Goal: Task Accomplishment & Management: Use online tool/utility

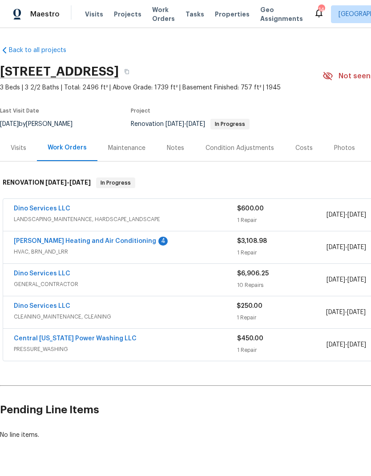
click at [103, 240] on link "[PERSON_NAME] Heating and Air Conditioning" at bounding box center [85, 241] width 142 height 6
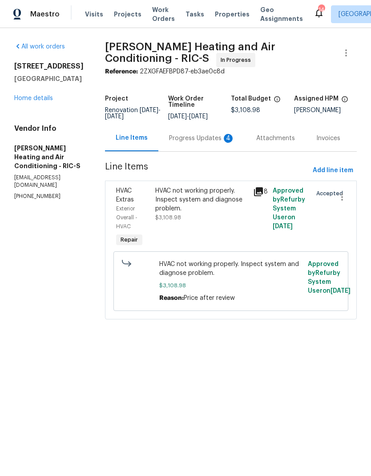
click at [204, 142] on div "Progress Updates 4" at bounding box center [202, 138] width 66 height 9
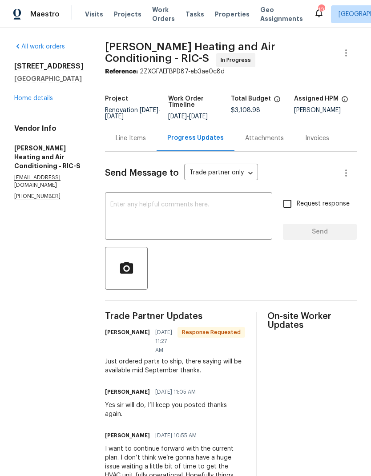
click at [112, 143] on div "Line Items" at bounding box center [131, 138] width 52 height 26
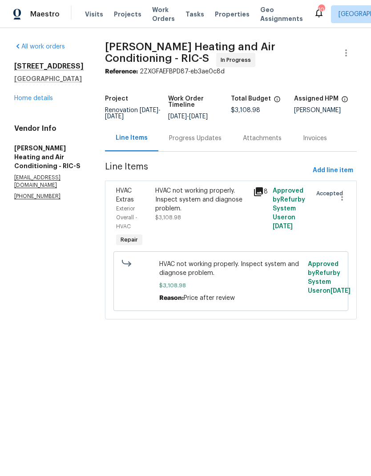
click at [28, 101] on link "Home details" at bounding box center [33, 98] width 39 height 6
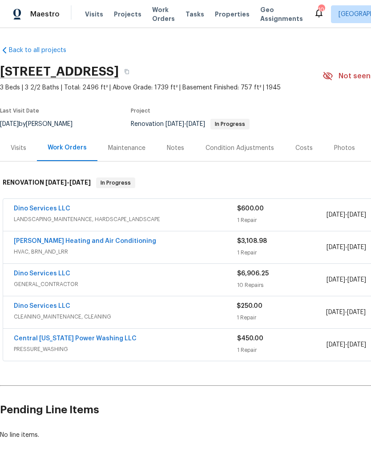
click at [171, 148] on div "Notes" at bounding box center [175, 148] width 17 height 9
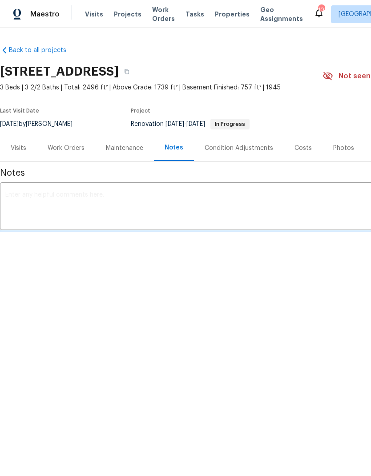
click at [60, 146] on div "Work Orders" at bounding box center [66, 148] width 37 height 9
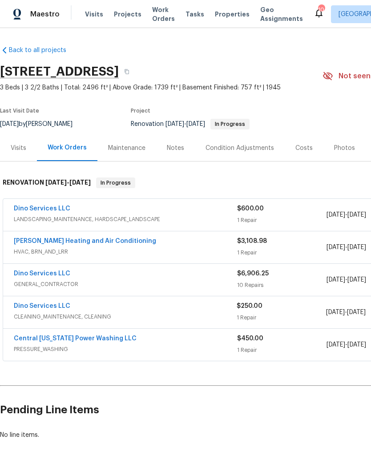
click at [178, 148] on div "Notes" at bounding box center [175, 148] width 17 height 9
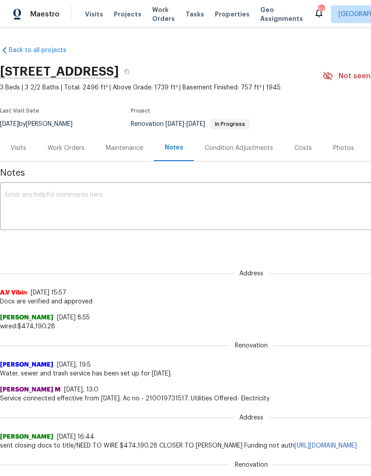
click at [276, 213] on textarea at bounding box center [251, 207] width 492 height 31
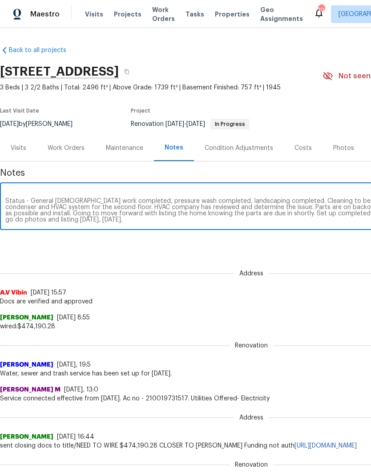
scroll to position [6, 0]
type textarea "RDIP - 7 Status - General [DEMOGRAPHIC_DATA] work completed, pressure wash comp…"
click at [316, 252] on div "Notes RDIP - 7 Status - General [DEMOGRAPHIC_DATA] work completed, pressure was…" at bounding box center [251, 377] width 502 height 433
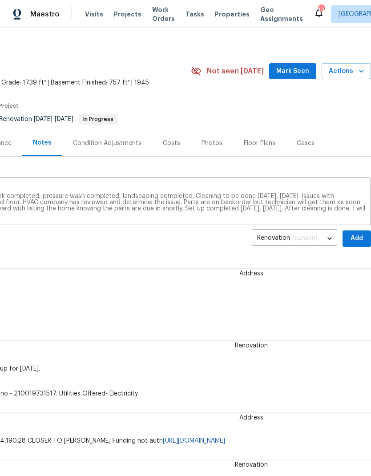
scroll to position [4, 132]
click at [355, 237] on span "Add" at bounding box center [356, 238] width 14 height 11
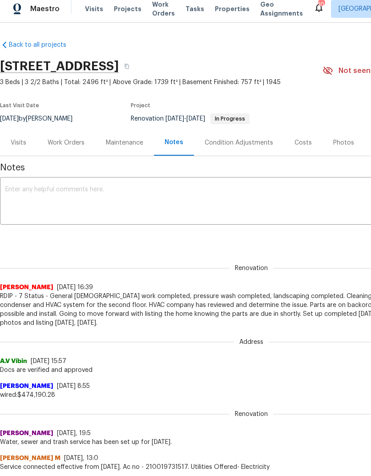
scroll to position [0, 0]
click at [75, 144] on div "Work Orders" at bounding box center [66, 142] width 37 height 9
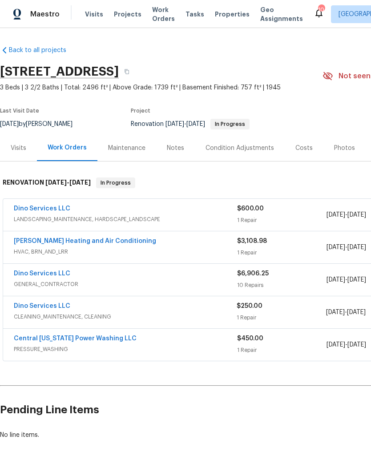
click at [58, 303] on link "Dino Services LLC" at bounding box center [42, 306] width 56 height 6
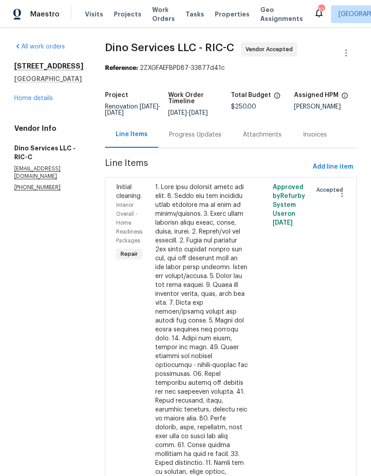
click at [42, 101] on link "Home details" at bounding box center [33, 98] width 39 height 6
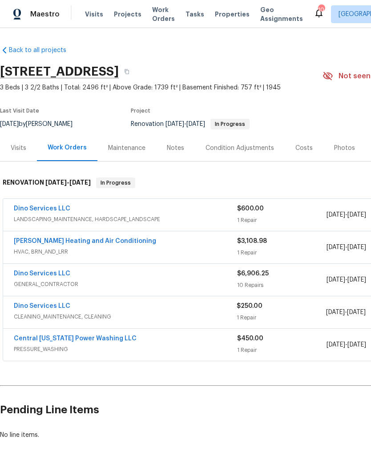
click at [52, 276] on link "Dino Services LLC" at bounding box center [42, 273] width 56 height 6
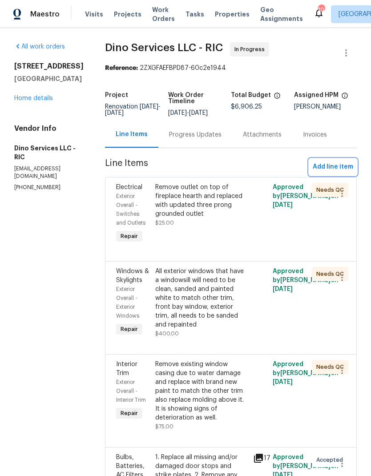
click at [339, 173] on button "Add line item" at bounding box center [333, 167] width 48 height 16
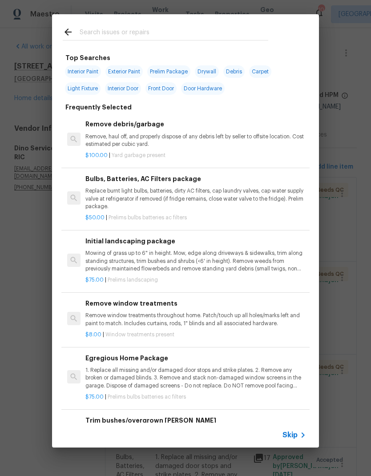
click at [249, 29] on input "text" at bounding box center [174, 33] width 189 height 13
type input "Incen"
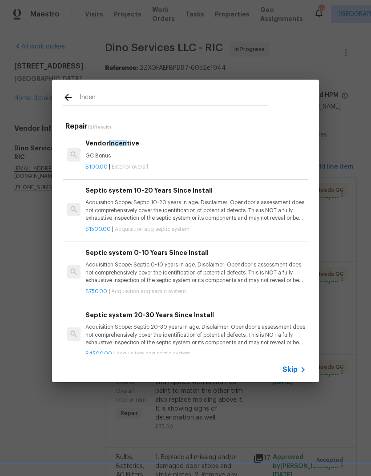
click at [93, 155] on p "GC Bonus" at bounding box center [195, 156] width 221 height 8
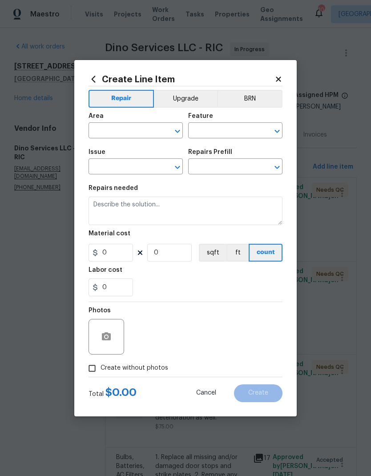
type input "Overall Exterior"
type input "Vendor Incentive $100.00"
type textarea "GC Bonus"
type input "100"
type input "1"
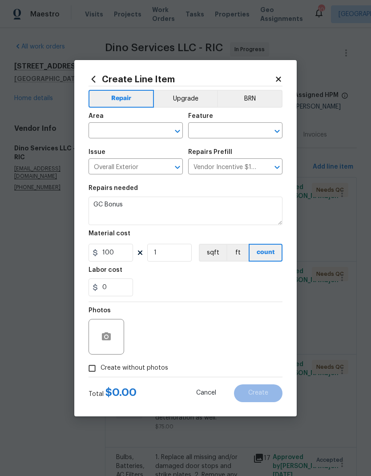
click at [93, 154] on h5 "Issue" at bounding box center [96, 152] width 17 height 6
click at [102, 129] on input "text" at bounding box center [122, 131] width 69 height 14
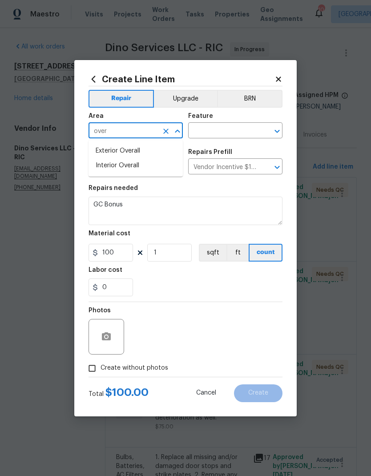
click at [105, 165] on li "Interior Overall" at bounding box center [135, 165] width 94 height 15
type input "Interior Overall"
click at [270, 132] on button "Clear" at bounding box center [265, 131] width 12 height 12
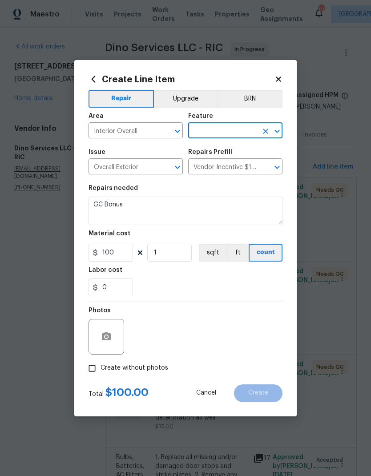
click at [271, 127] on button "Open" at bounding box center [277, 131] width 12 height 12
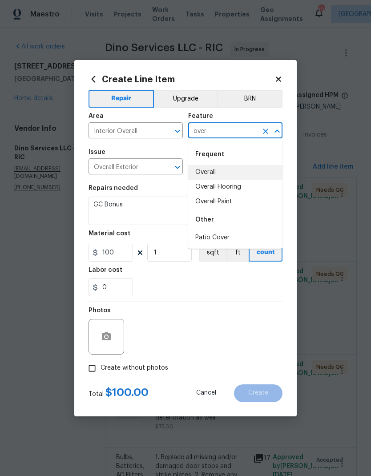
click at [253, 170] on li "Overall" at bounding box center [235, 172] width 94 height 15
type input "Overall"
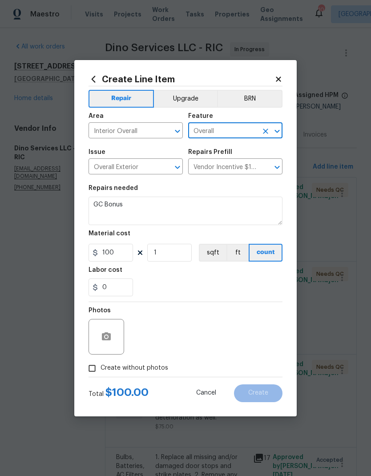
click at [203, 96] on button "Upgrade" at bounding box center [186, 99] width 64 height 18
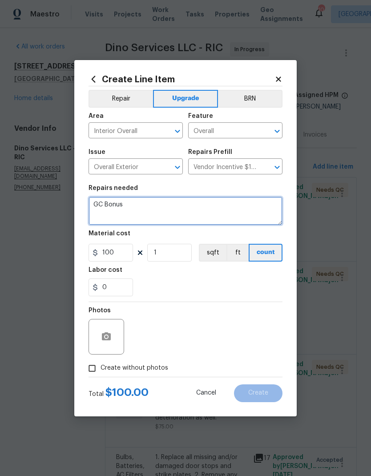
click at [112, 208] on textarea "GC Bonus" at bounding box center [185, 211] width 194 height 28
type textarea "GC Bonus - for completing the job in a timely manner. And doing a few extra tou…"
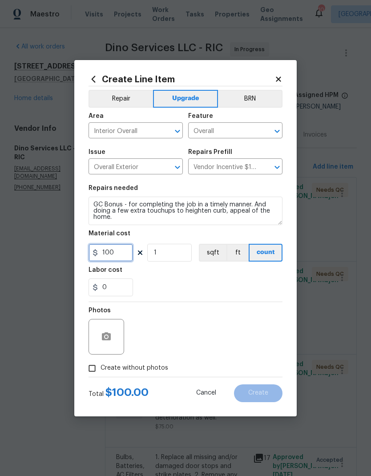
click at [112, 257] on input "100" at bounding box center [110, 253] width 44 height 18
type input "500"
click at [252, 278] on div "Labor cost" at bounding box center [185, 273] width 194 height 12
click at [95, 368] on input "Create without photos" at bounding box center [92, 368] width 17 height 17
checkbox input "true"
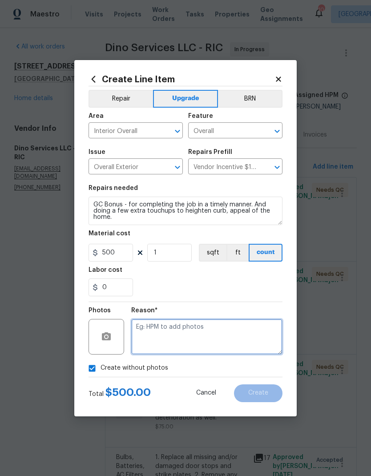
click at [256, 340] on textarea at bounding box center [206, 337] width 151 height 36
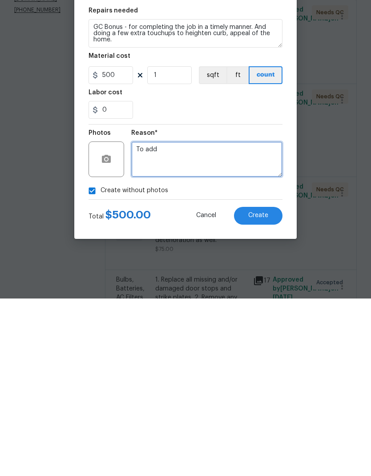
type textarea "To add"
click at [265, 389] on span "Create" at bounding box center [258, 392] width 20 height 7
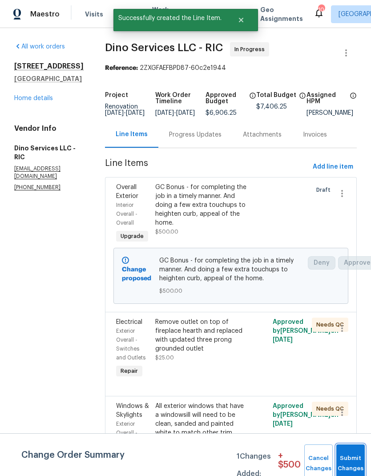
click at [353, 455] on button "Submit Changes" at bounding box center [350, 463] width 28 height 38
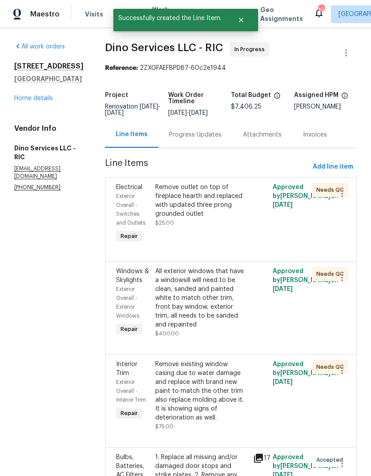
click at [30, 101] on link "Home details" at bounding box center [33, 98] width 39 height 6
